Goal: Task Accomplishment & Management: Manage account settings

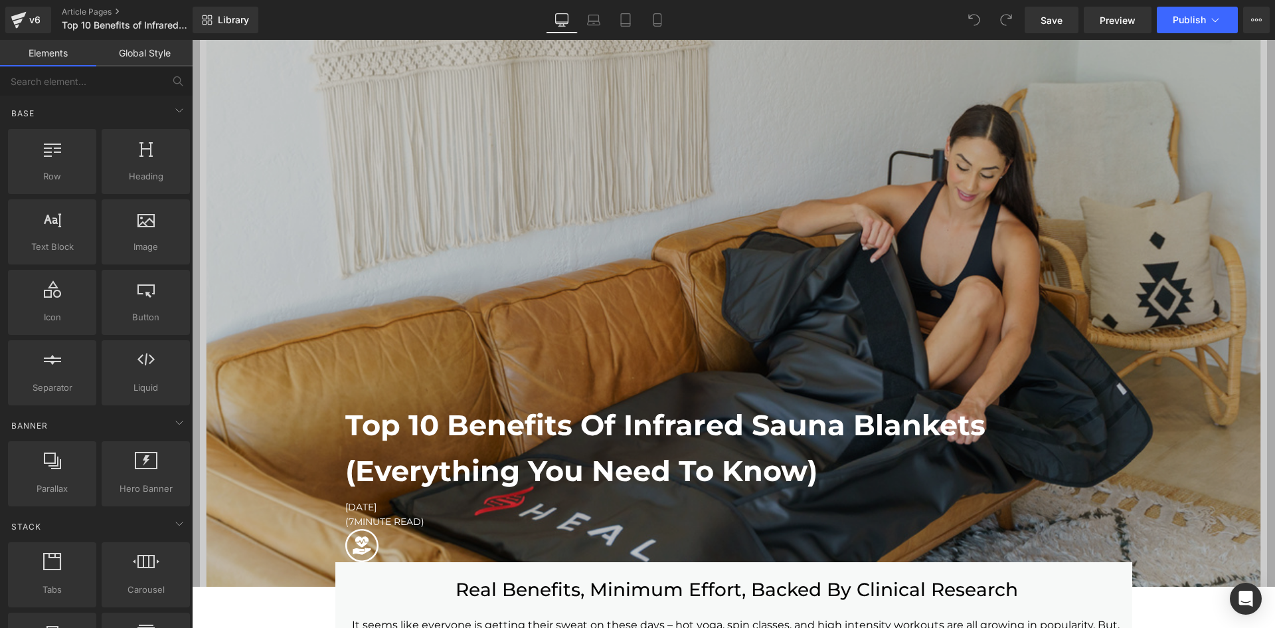
click at [1271, 22] on div "Save Preview Publish Scheduled View Live Page View with current Template Save T…" at bounding box center [1147, 20] width 256 height 27
click at [1258, 19] on icon at bounding box center [1256, 20] width 11 height 11
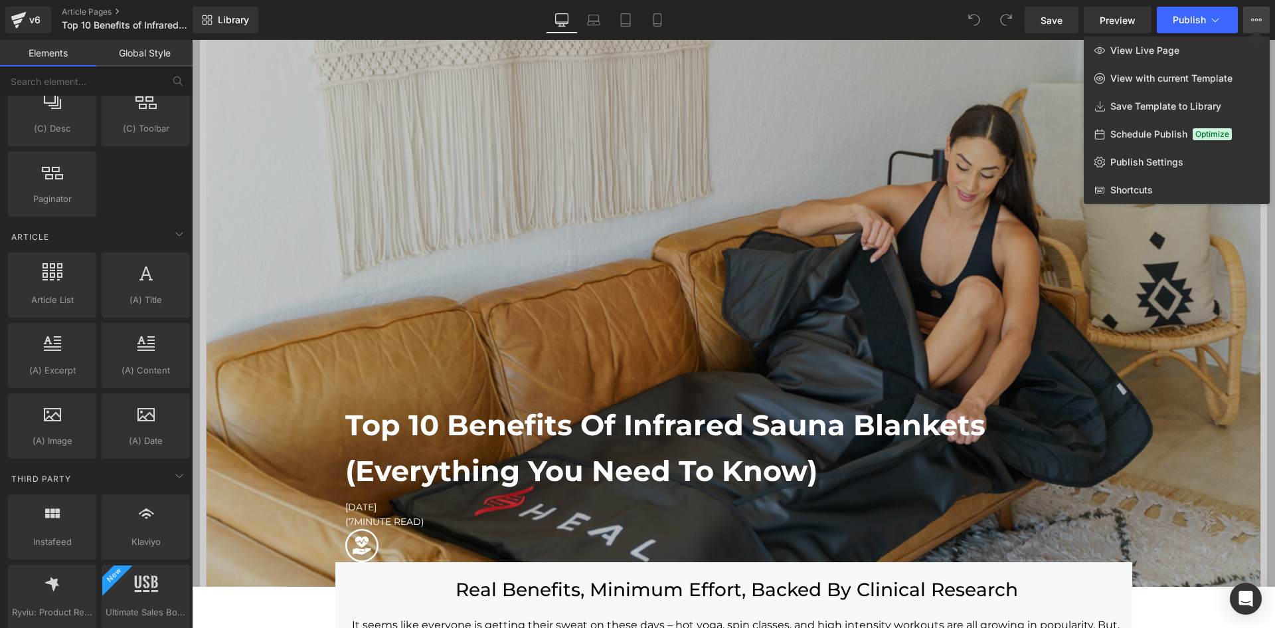
scroll to position [2468, 0]
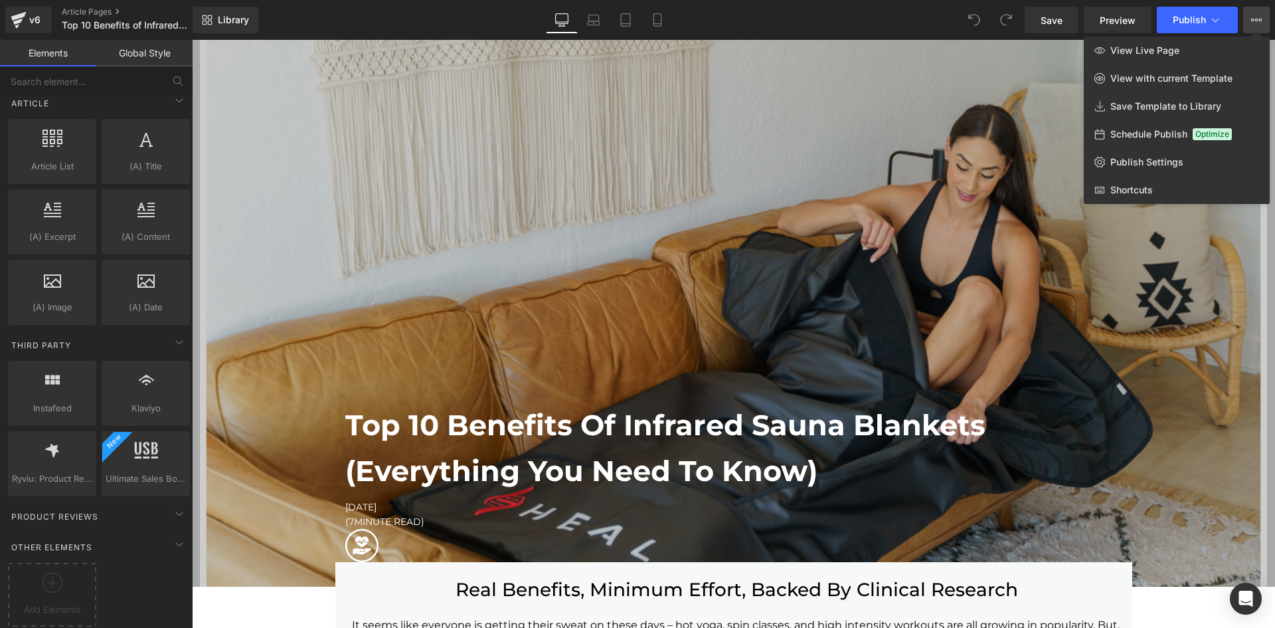
click at [137, 51] on link "Global Style" at bounding box center [144, 53] width 96 height 27
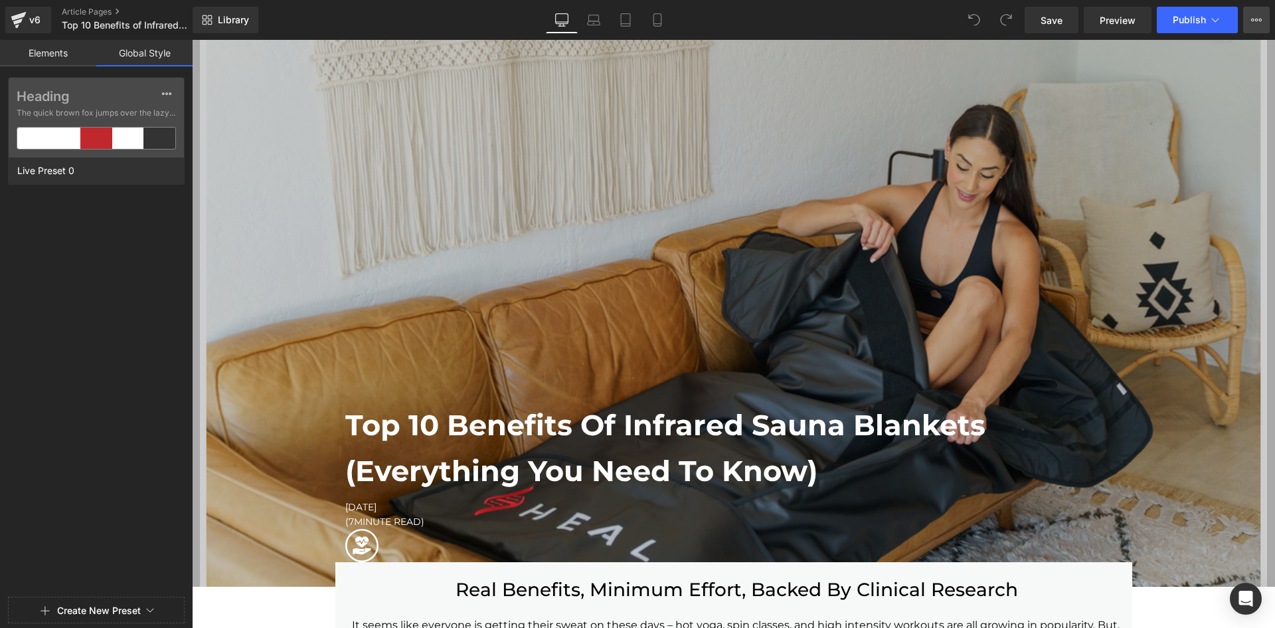
click at [1256, 28] on button "View Live Page View with current Template Save Template to Library Schedule Pub…" at bounding box center [1256, 20] width 27 height 27
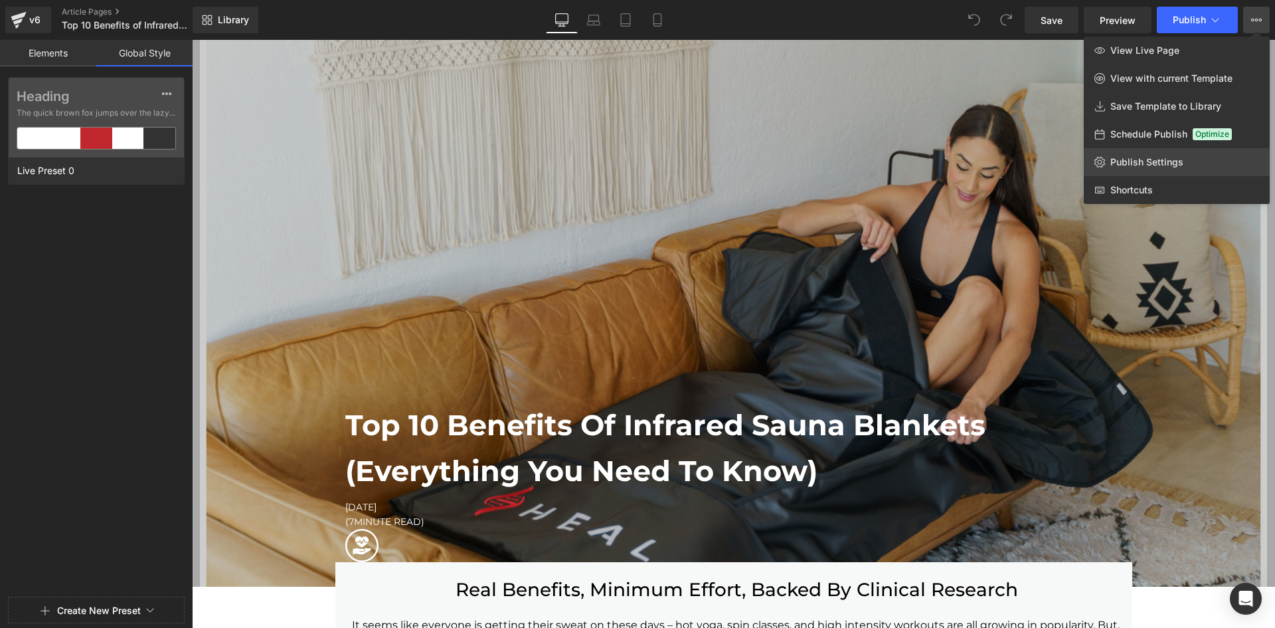
click at [1137, 161] on span "Publish Settings" at bounding box center [1146, 162] width 73 height 12
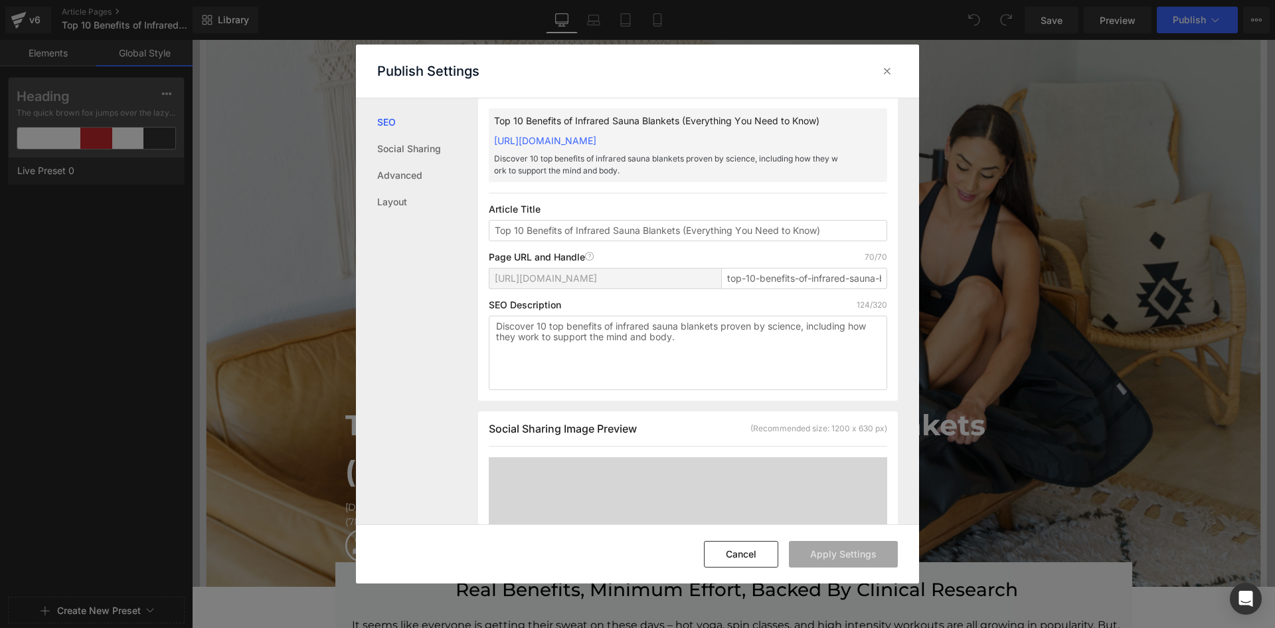
scroll to position [0, 0]
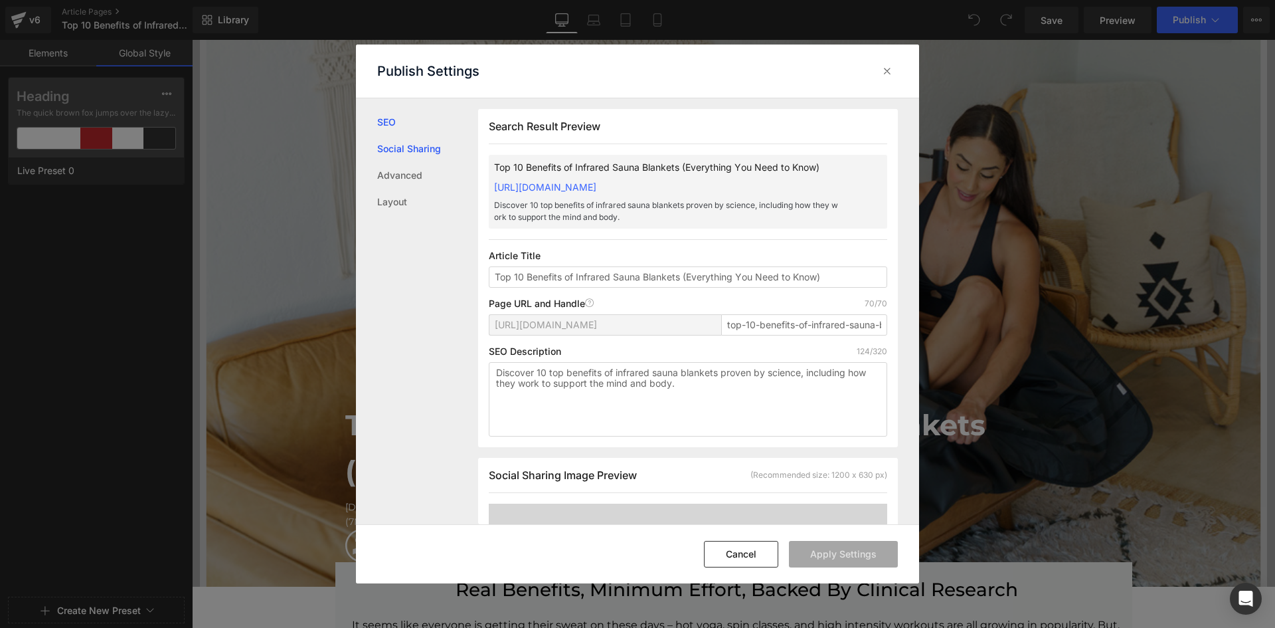
click at [401, 148] on link "Social Sharing" at bounding box center [427, 148] width 101 height 27
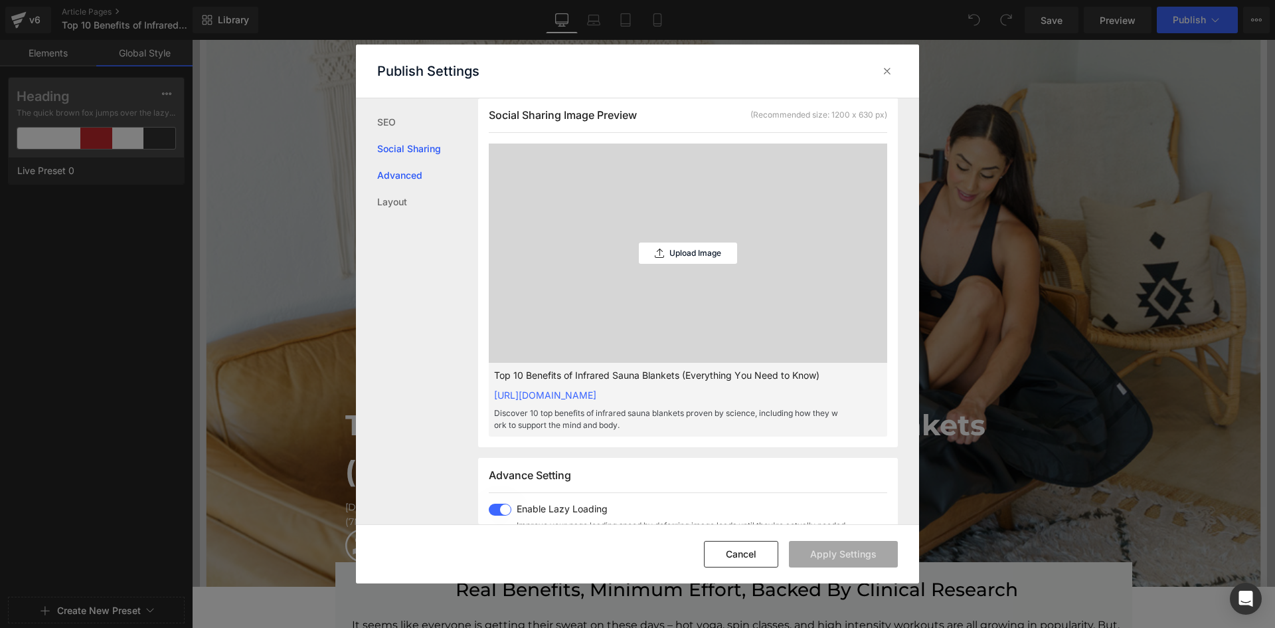
scroll to position [363, 0]
click at [390, 124] on link "SEO" at bounding box center [427, 122] width 101 height 27
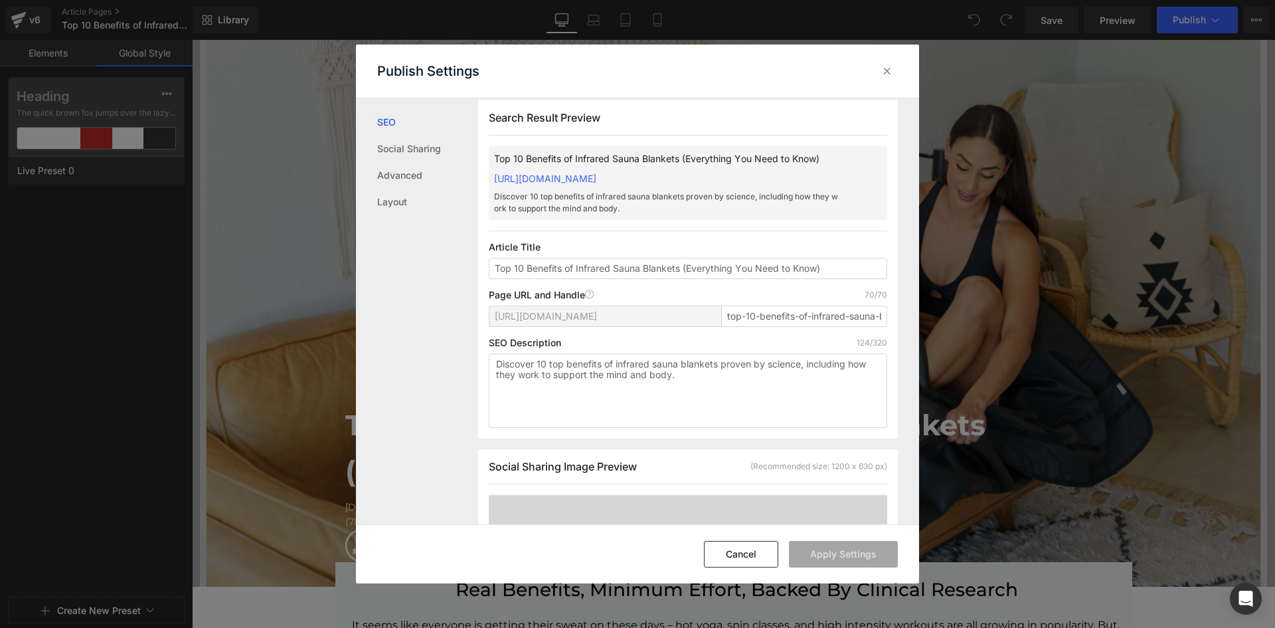
scroll to position [1, 0]
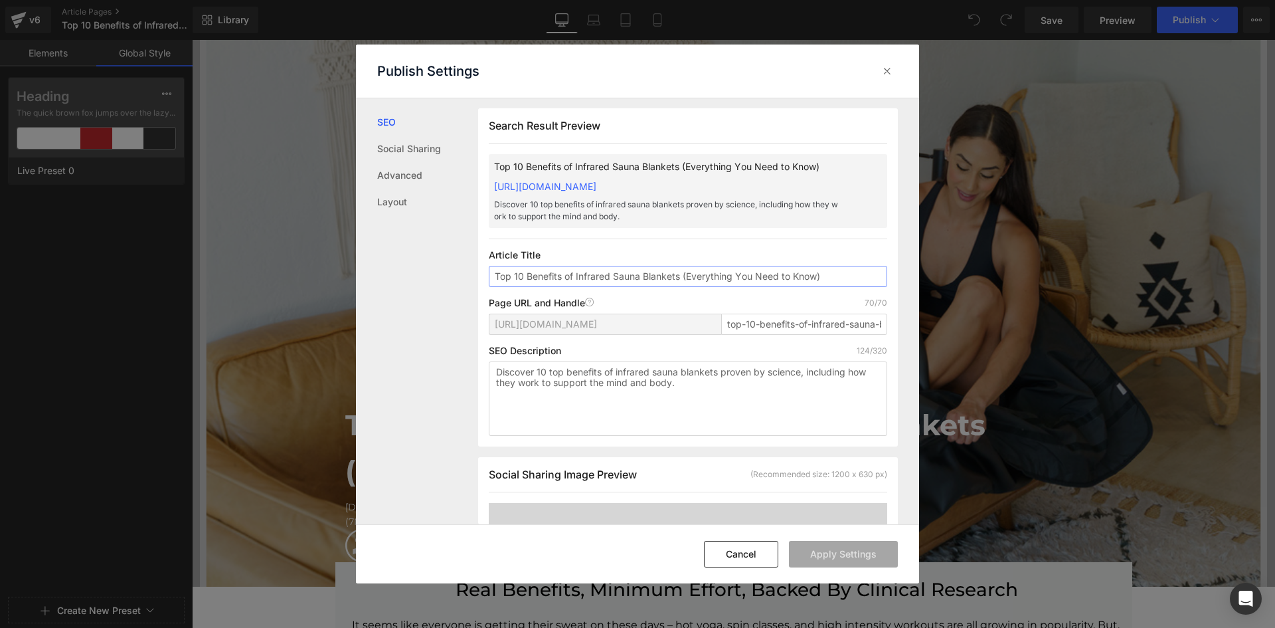
click at [850, 285] on input "Top 10 Benefits of Infrared Sauna Blankets (Everything You Need to Know)" at bounding box center [688, 276] width 398 height 21
type input "Top 10 Benefits of Infrared Sauna Blankets (Everything You Need to Know)"
click at [742, 553] on button "Cancel" at bounding box center [741, 554] width 74 height 27
